Goal: Information Seeking & Learning: Learn about a topic

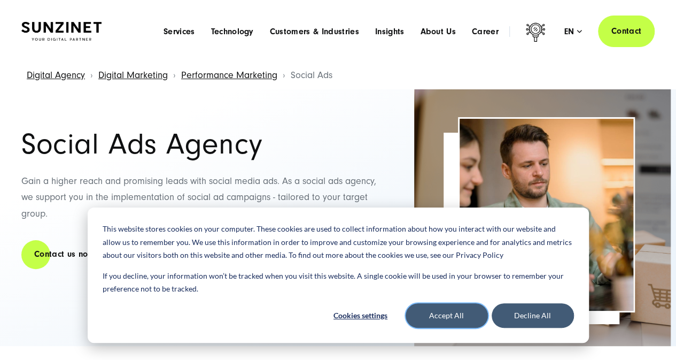
click at [426, 313] on button "Accept All" at bounding box center [447, 315] width 82 height 25
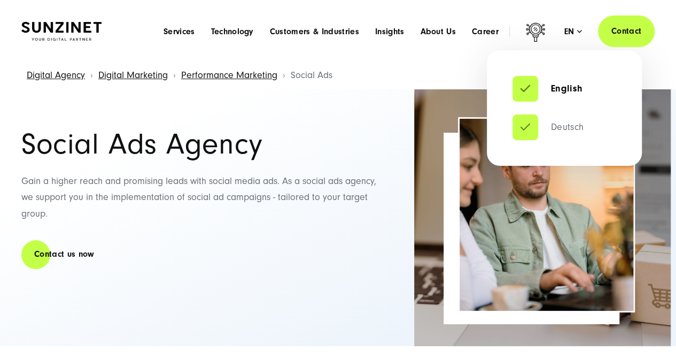
click at [560, 127] on link "Deutsch" at bounding box center [548, 127] width 71 height 11
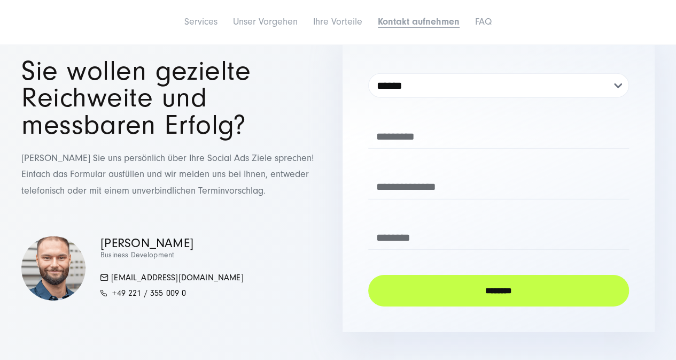
scroll to position [3902, 0]
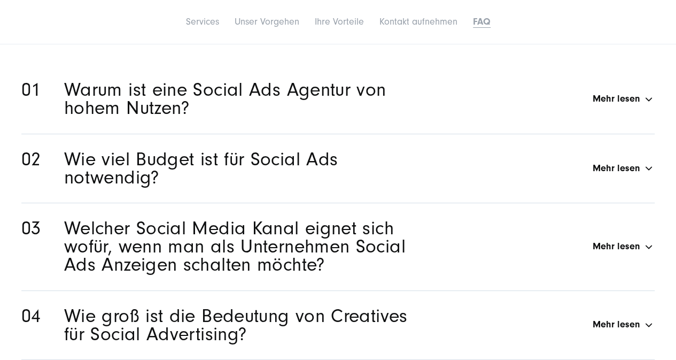
click at [607, 172] on div "Wie viel Budget ist für Social Ads notwendig? Mehr lesen" at bounding box center [359, 168] width 591 height 36
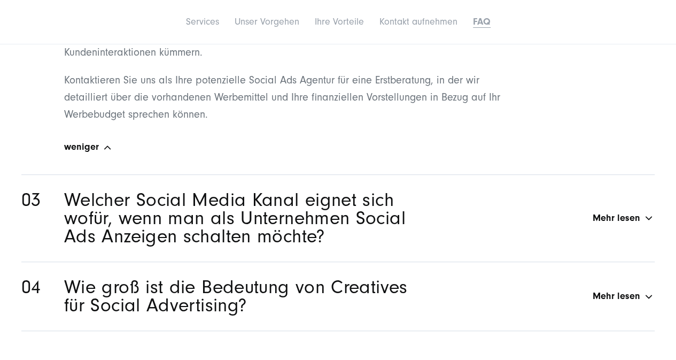
scroll to position [4436, 0]
